Goal: Task Accomplishment & Management: Complete application form

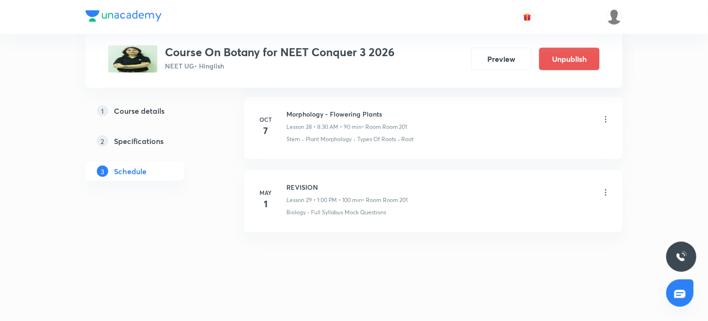
scroll to position [2522, 0]
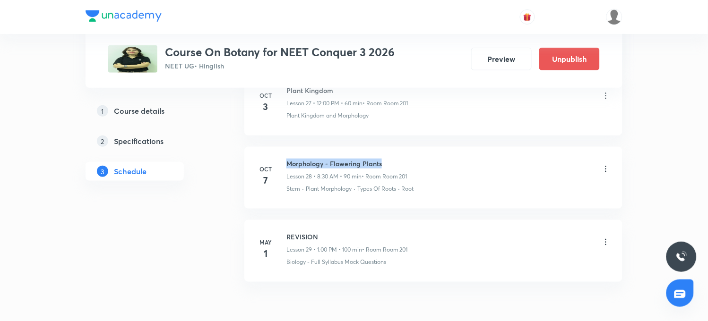
drag, startPoint x: 285, startPoint y: 165, endPoint x: 405, endPoint y: 168, distance: 119.6
click at [405, 168] on div "[DATE] Morphology - Flowering Plants Lesson 28 • 8:30 AM • 90 min • Room Room 2…" at bounding box center [433, 176] width 355 height 35
copy h6 "Morphology - Flowering Plants"
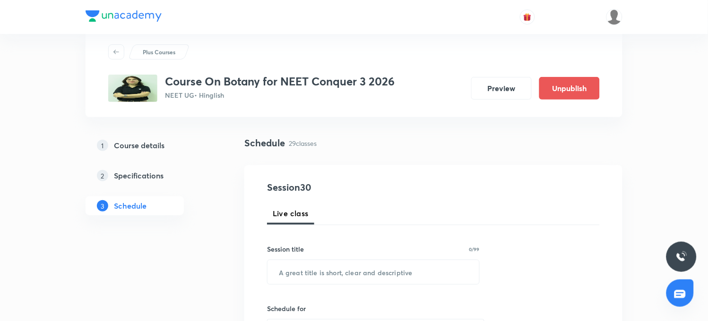
scroll to position [0, 0]
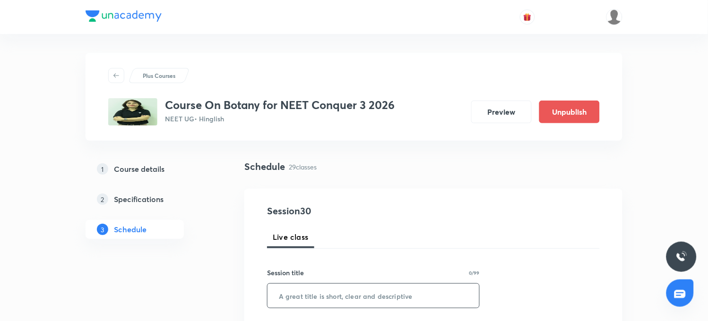
click at [341, 293] on input "text" at bounding box center [374, 296] width 212 height 24
paste input "Morphology - Flowering Plants"
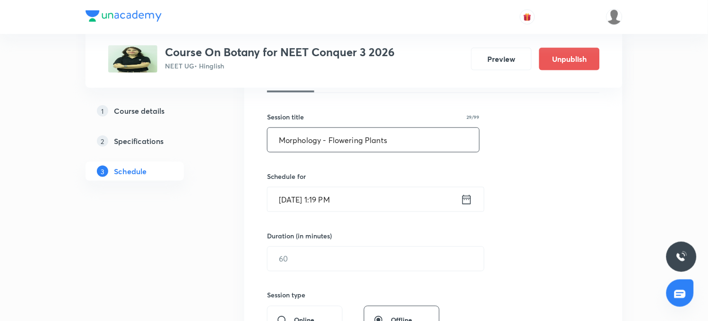
scroll to position [157, 0]
type input "Morphology - Flowering Plants"
click at [323, 199] on input "[DATE] 1:19 PM" at bounding box center [364, 198] width 193 height 24
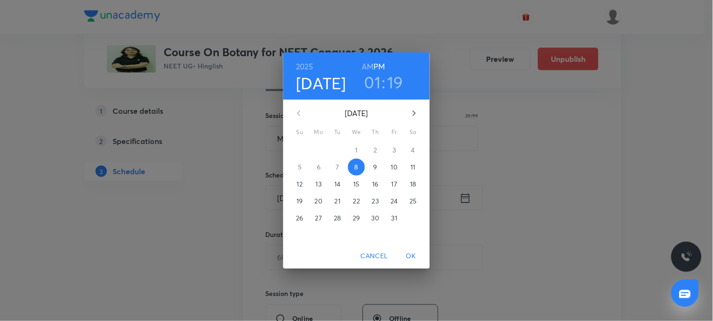
click at [402, 87] on h3 "19" at bounding box center [396, 82] width 16 height 20
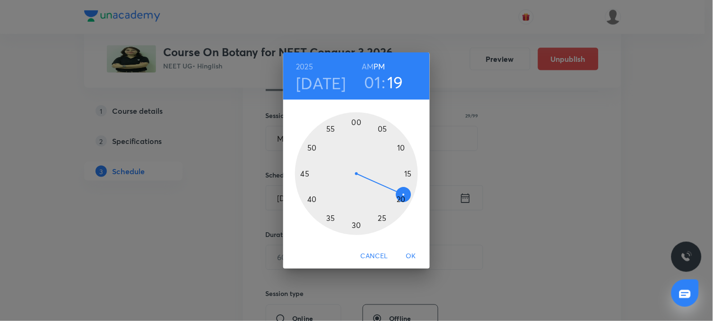
click at [404, 202] on div at bounding box center [356, 174] width 123 height 123
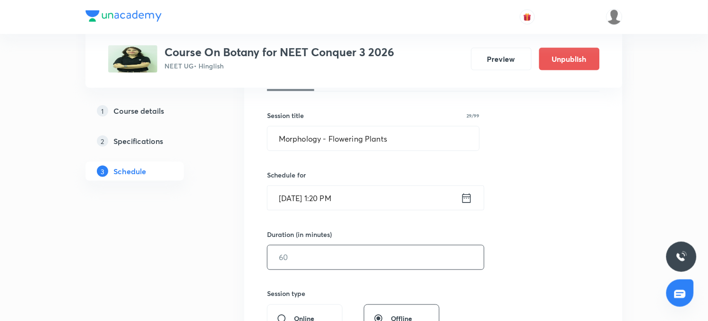
click at [298, 266] on input "text" at bounding box center [376, 258] width 217 height 24
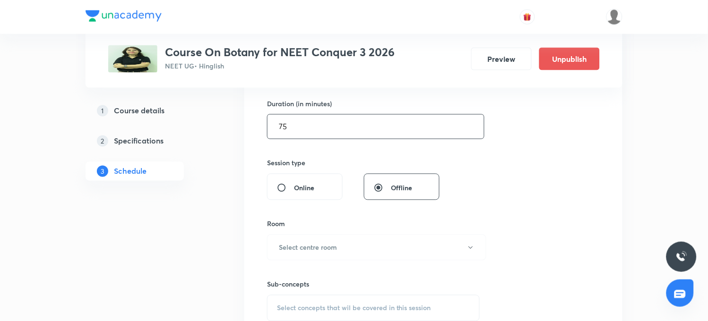
scroll to position [315, 0]
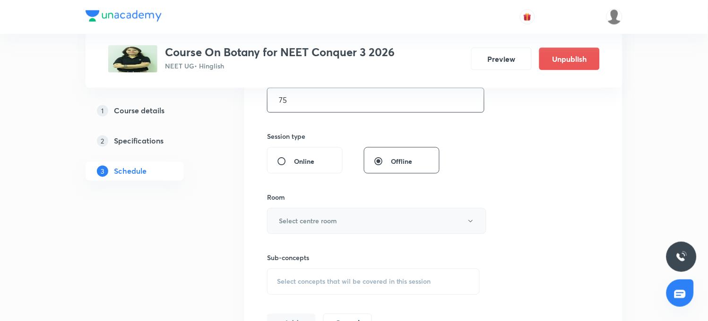
type input "75"
click at [318, 227] on button "Select centre room" at bounding box center [376, 221] width 219 height 26
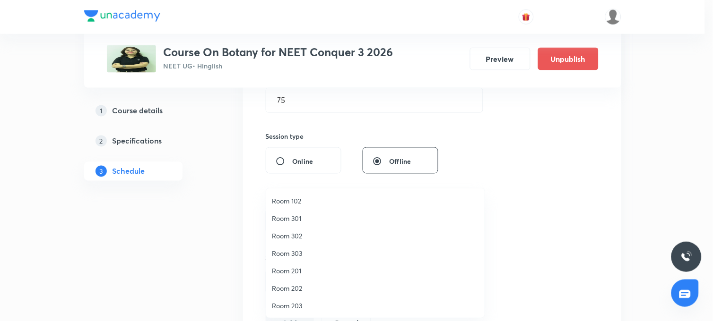
click at [288, 272] on span "Room 201" at bounding box center [375, 271] width 207 height 10
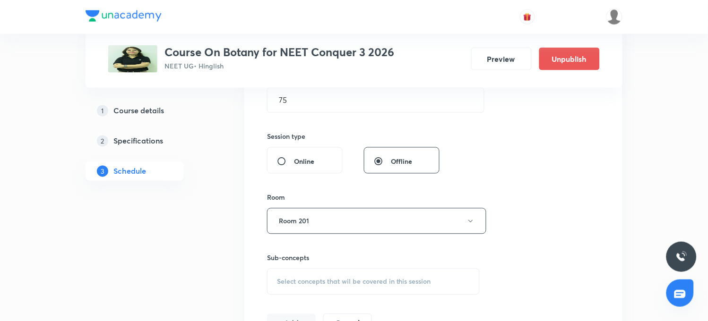
click at [292, 284] on span "Select concepts that wil be covered in this session" at bounding box center [354, 282] width 154 height 8
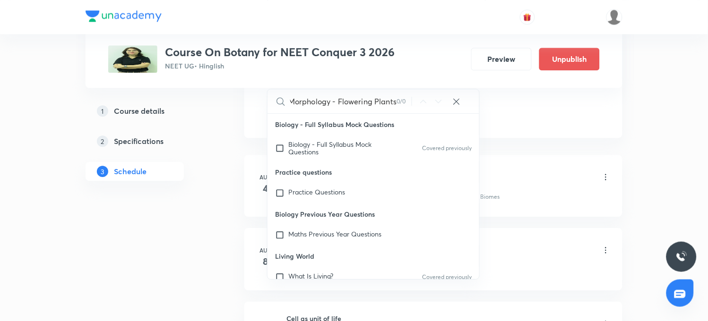
scroll to position [0, 2]
drag, startPoint x: 331, startPoint y: 102, endPoint x: 415, endPoint y: 106, distance: 83.8
click at [415, 106] on div "Morphology - Flowering Plants 0 / 0 ​" at bounding box center [374, 101] width 212 height 24
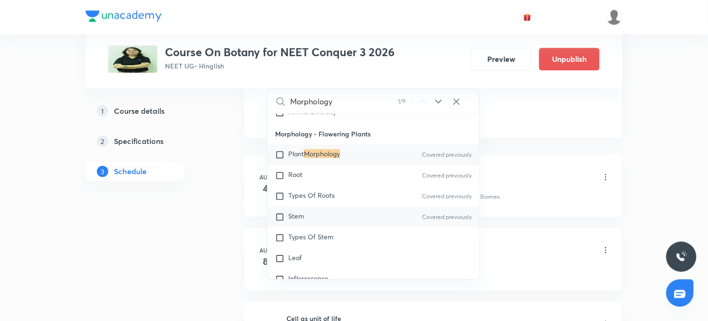
scroll to position [856, 0]
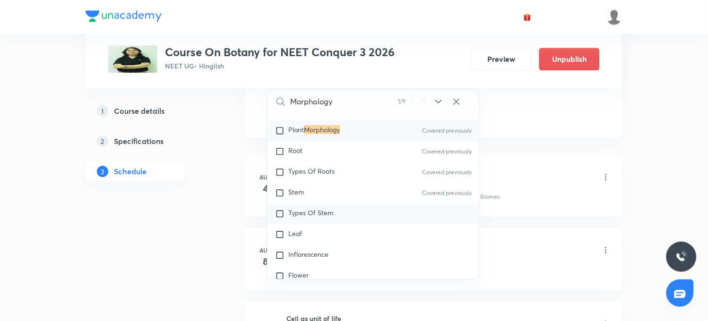
type input "Morphology"
click at [317, 215] on span "Types Of Stem" at bounding box center [310, 212] width 45 height 9
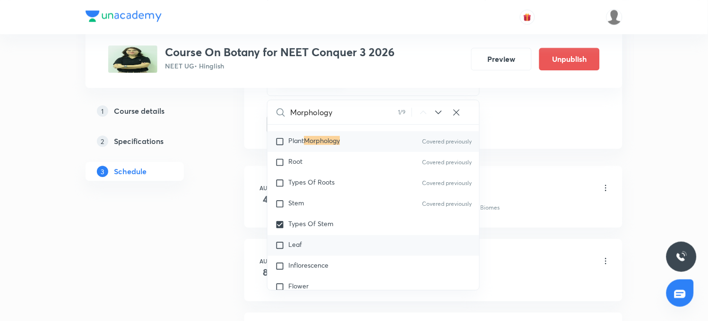
click at [298, 246] on span "Leaf" at bounding box center [295, 244] width 14 height 9
checkbox input "true"
click at [303, 266] on span "Inflorescence" at bounding box center [308, 265] width 40 height 9
checkbox input "true"
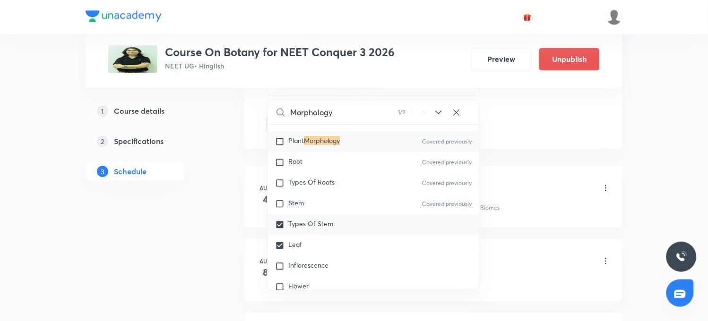
checkbox input "true"
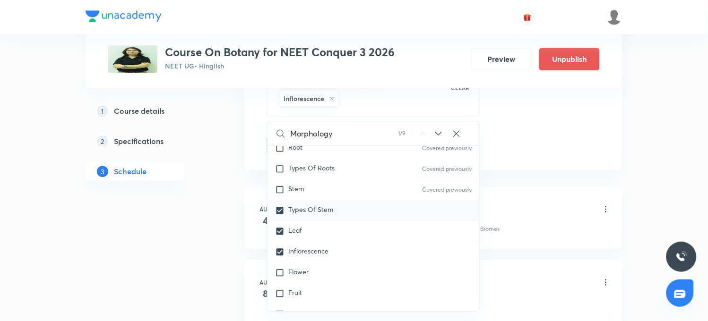
scroll to position [909, 0]
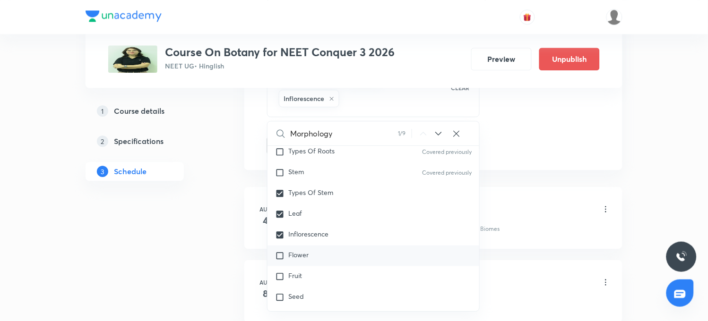
click at [301, 251] on span "Flower" at bounding box center [298, 255] width 20 height 9
checkbox input "true"
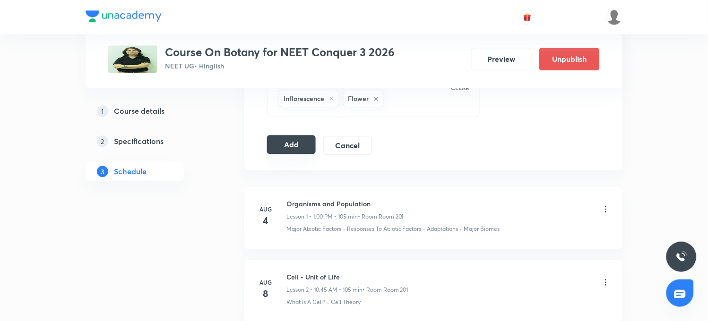
click at [292, 147] on button "Add" at bounding box center [291, 144] width 49 height 19
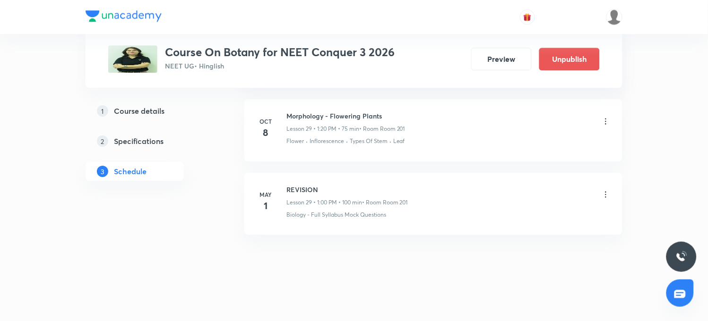
scroll to position [2213, 0]
